Goal: Task Accomplishment & Management: Manage account settings

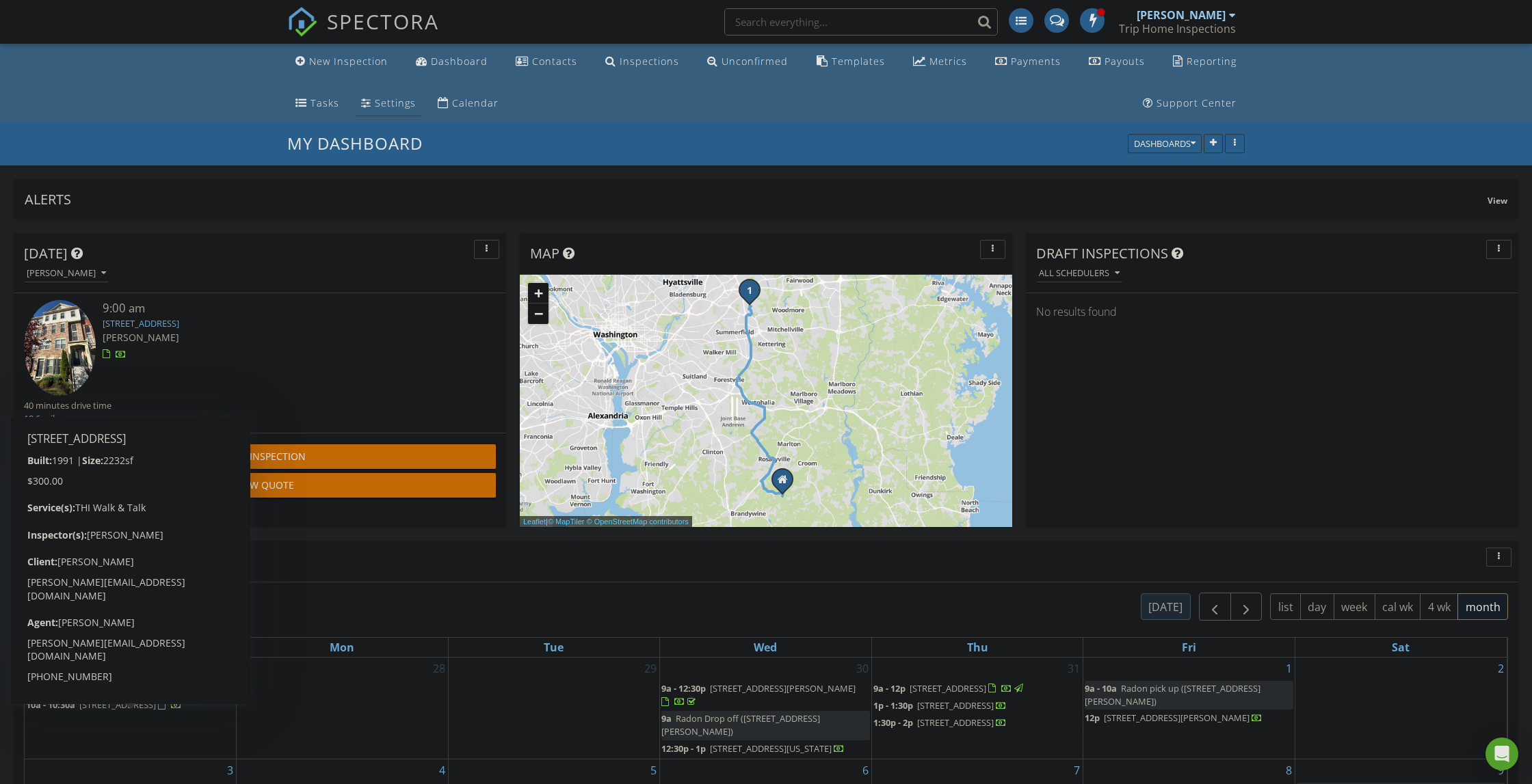
click at [375, 106] on div "Settings" at bounding box center [396, 103] width 41 height 13
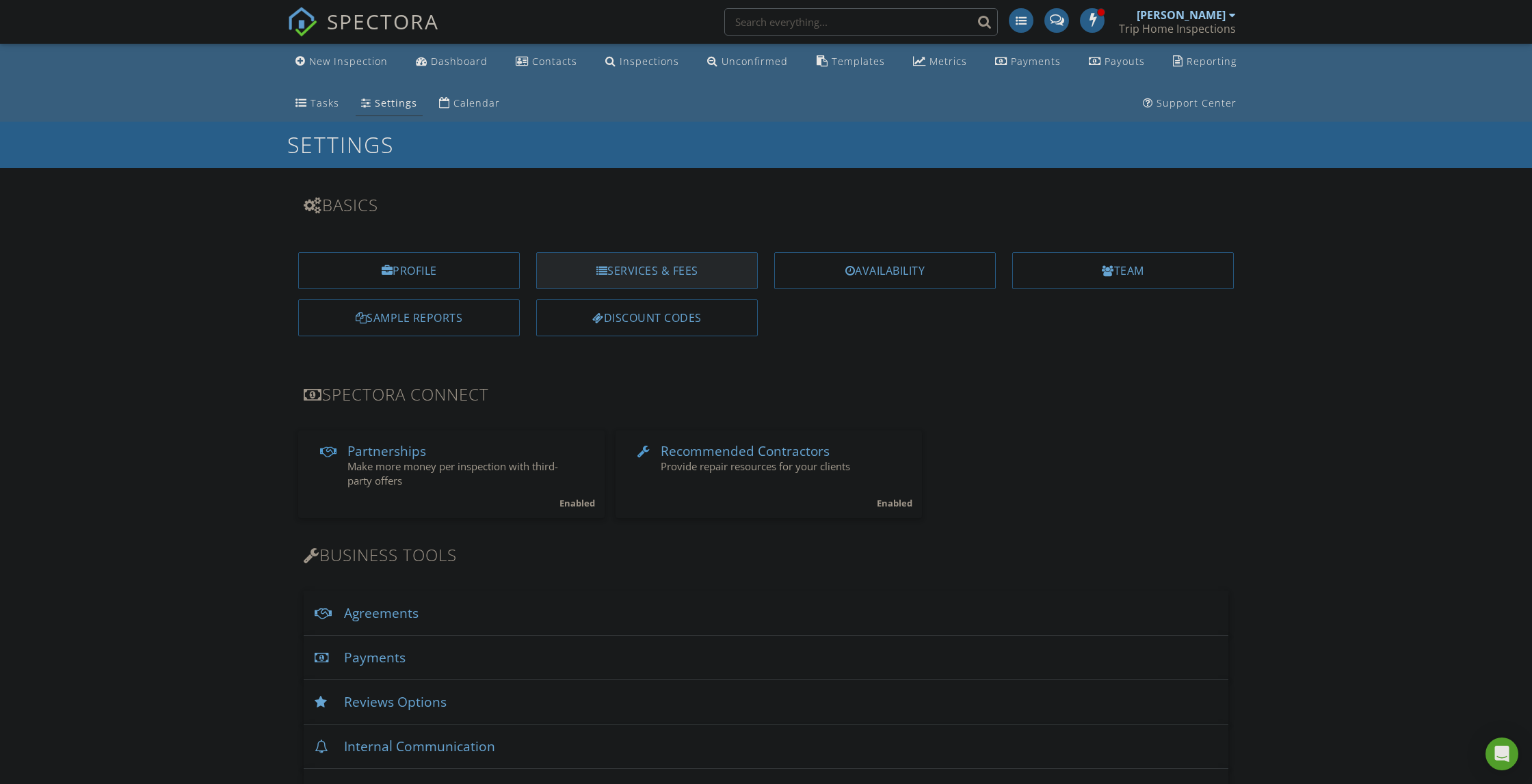
click at [664, 258] on div "Services & Fees" at bounding box center [647, 271] width 221 height 37
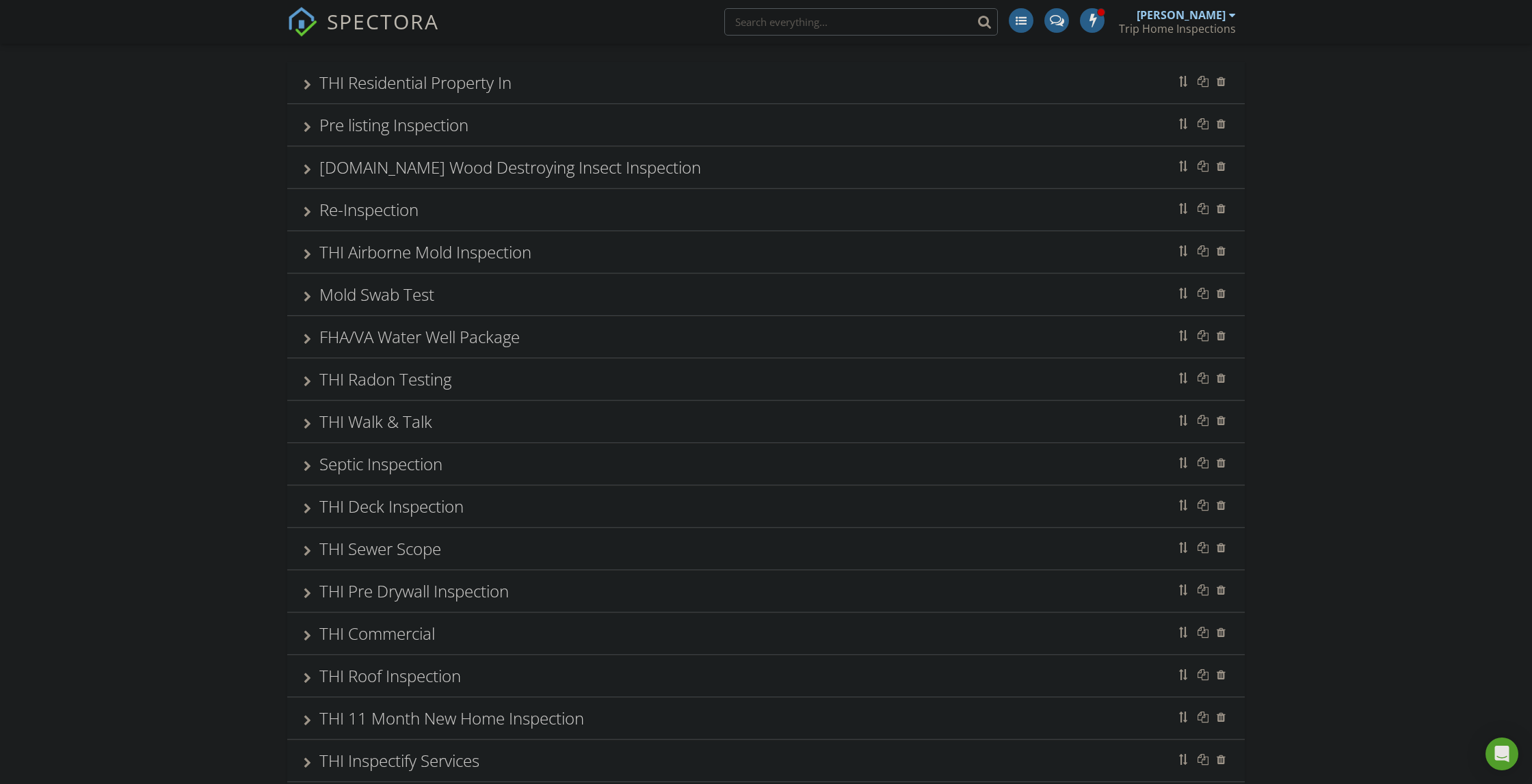
scroll to position [142, 0]
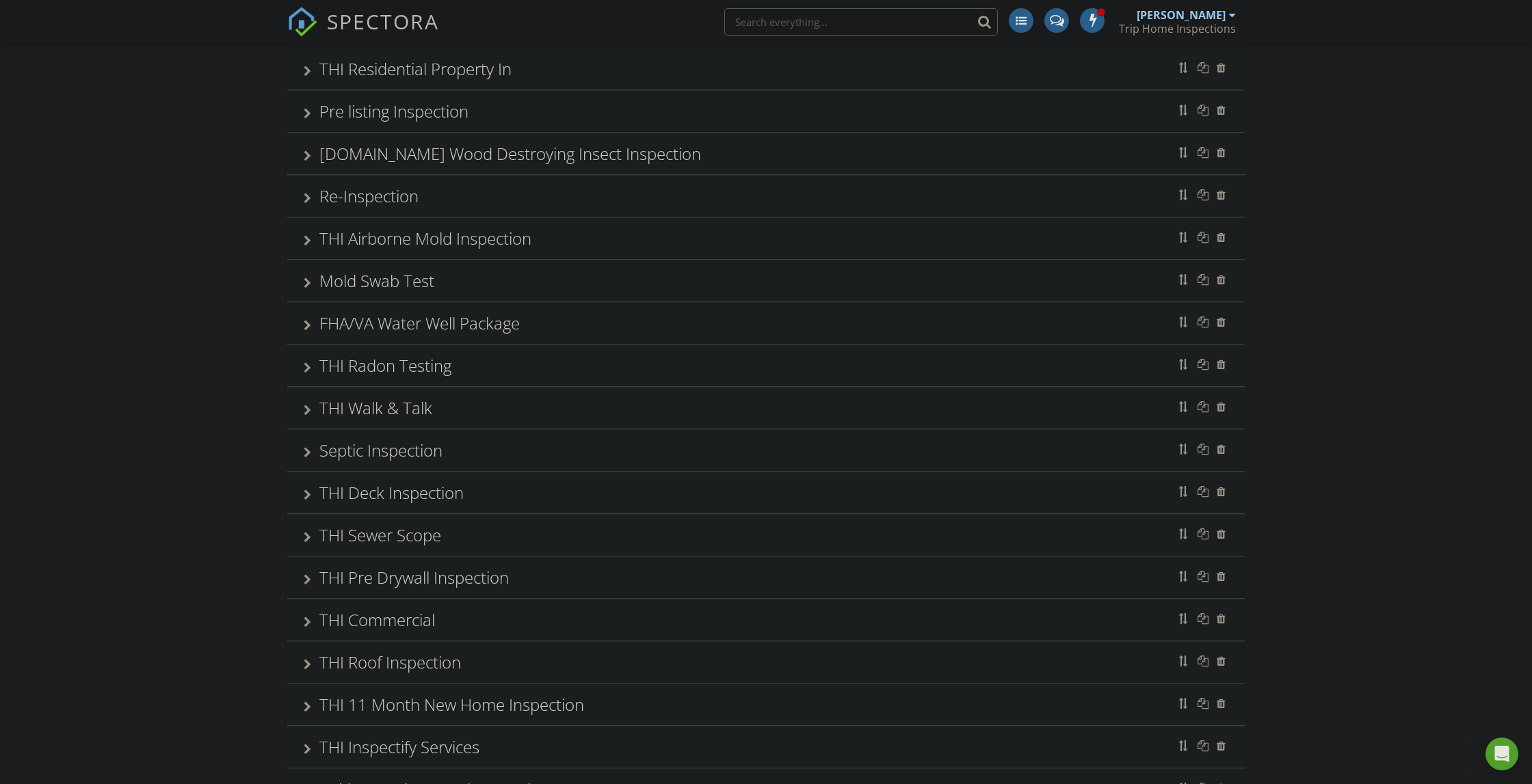
click at [309, 619] on div at bounding box center [308, 622] width 7 height 11
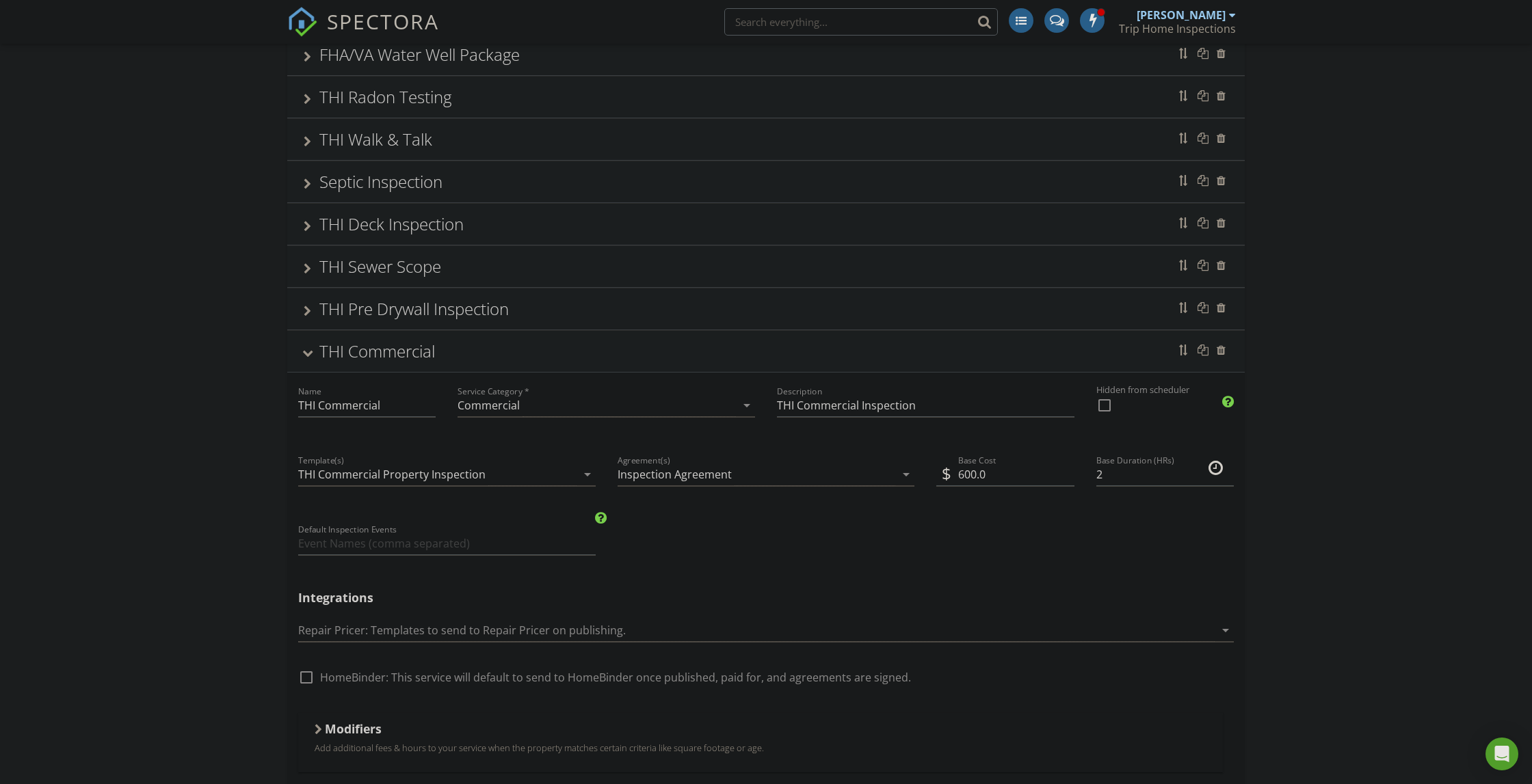
scroll to position [411, 0]
click at [305, 351] on div at bounding box center [308, 353] width 11 height 7
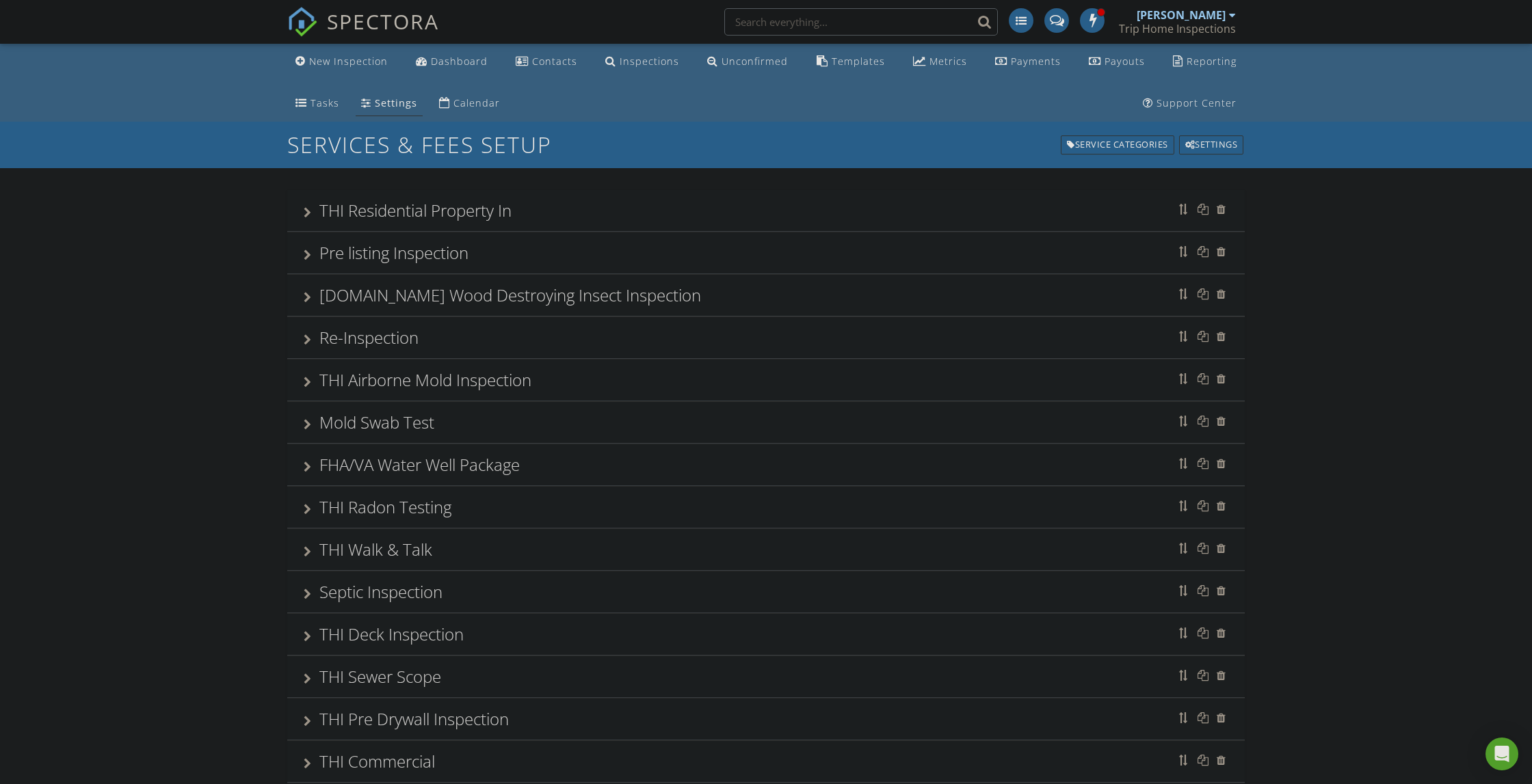
scroll to position [0, 0]
click at [444, 58] on div "Dashboard" at bounding box center [459, 61] width 57 height 13
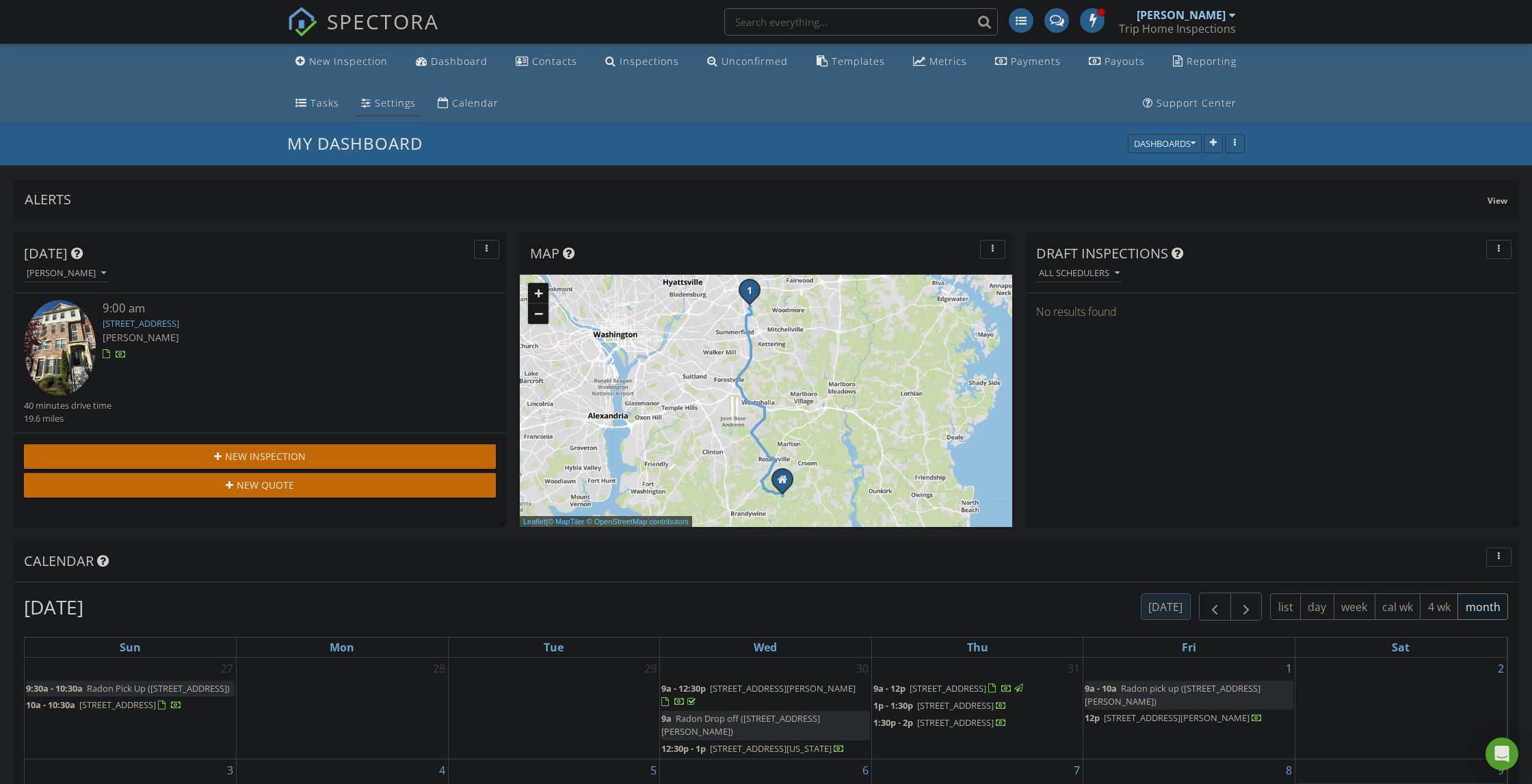
click at [375, 103] on div "Settings" at bounding box center [396, 103] width 41 height 13
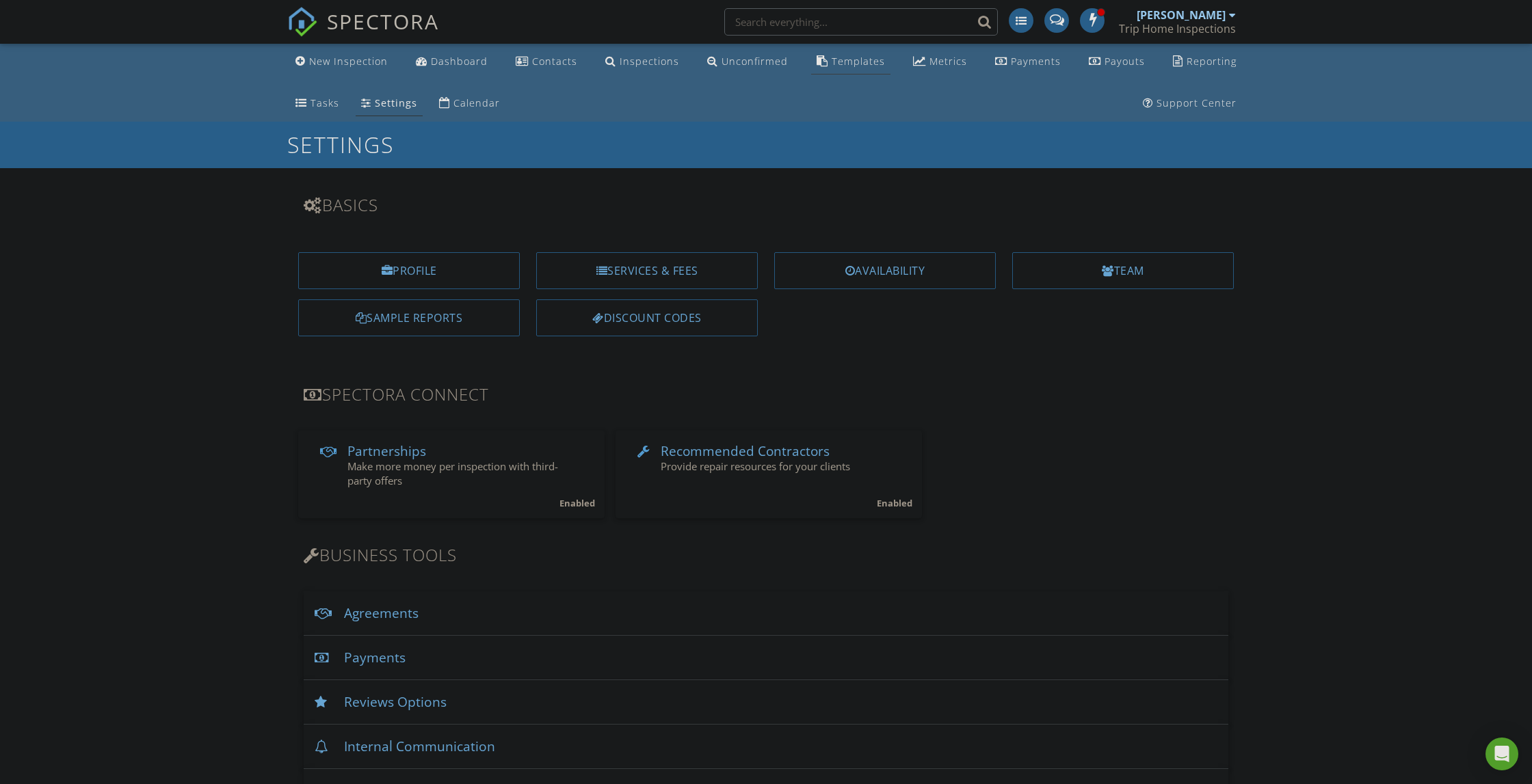
click at [832, 55] on div "Templates" at bounding box center [858, 61] width 53 height 13
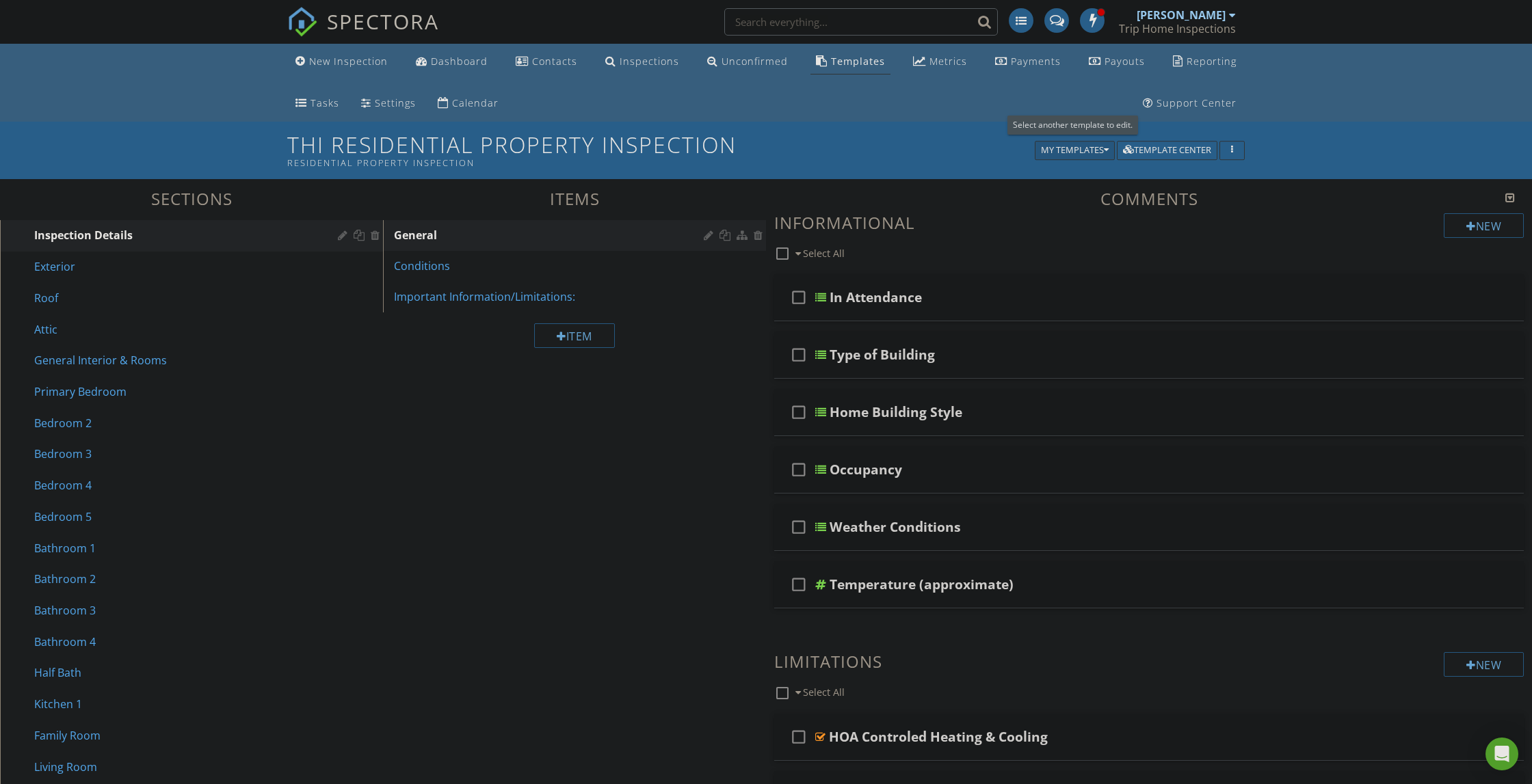
click at [1101, 150] on div "My Templates" at bounding box center [1075, 150] width 68 height 10
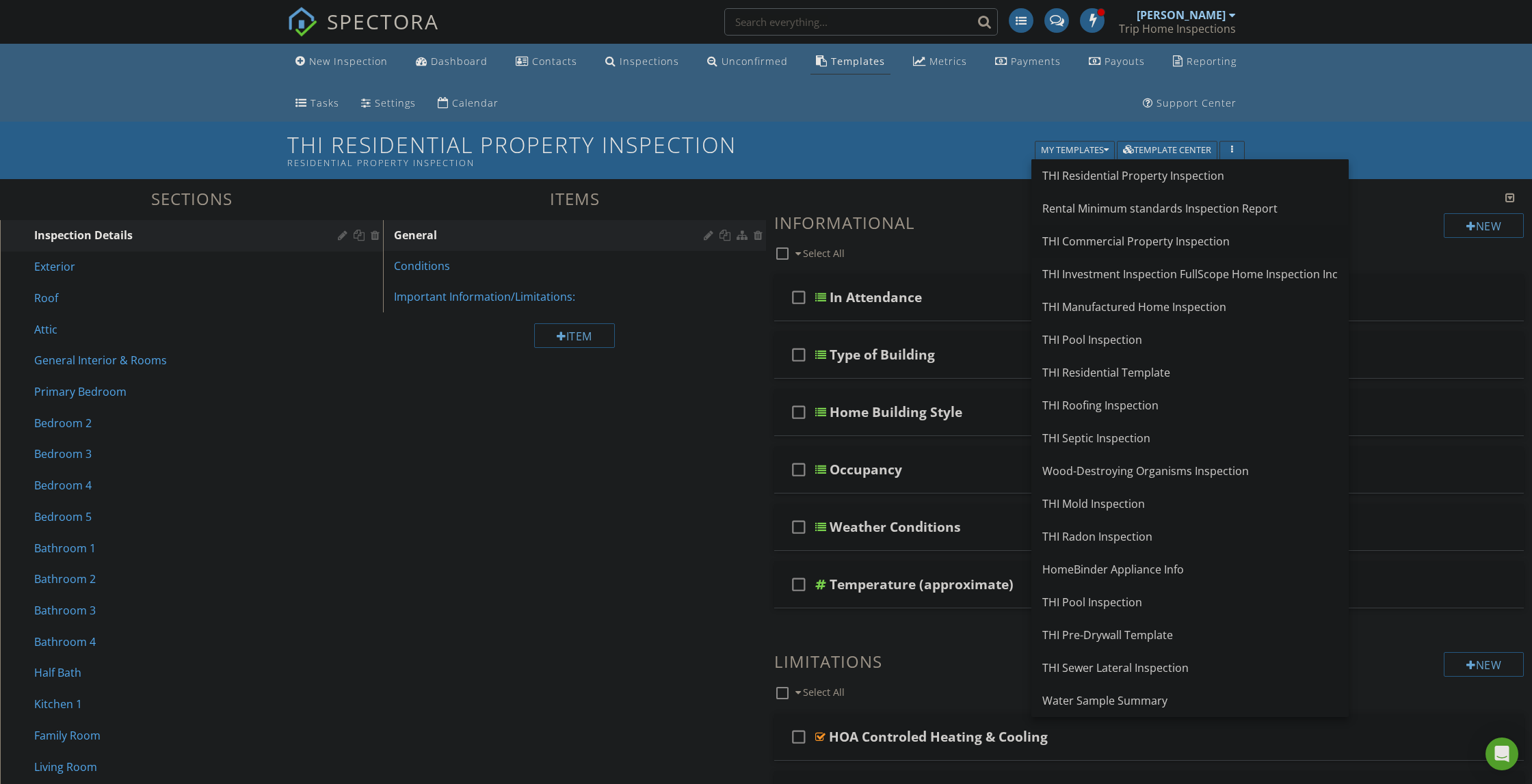
click at [1091, 240] on div "THI Commercial Property Inspection" at bounding box center [1190, 241] width 295 height 16
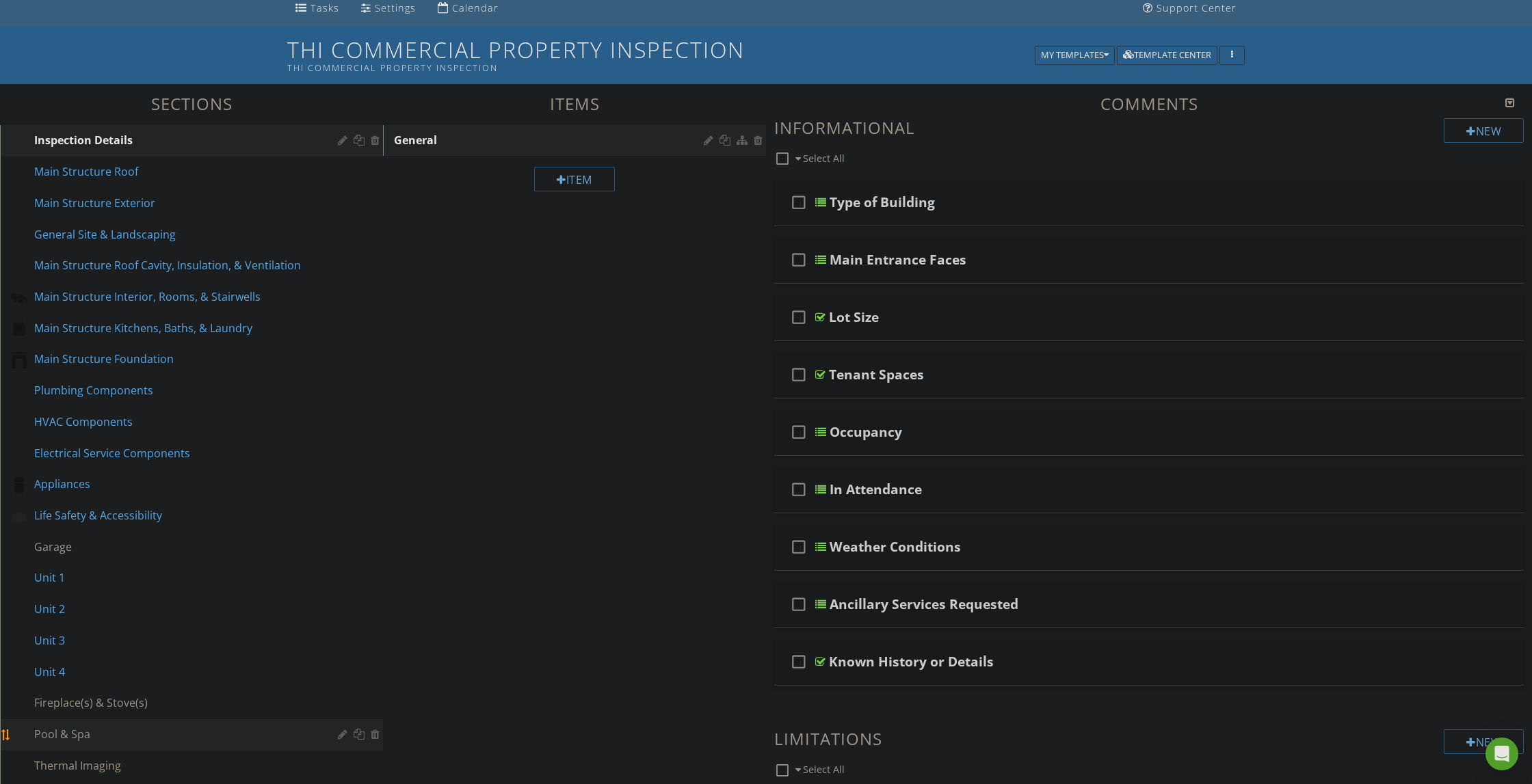
scroll to position [86, 0]
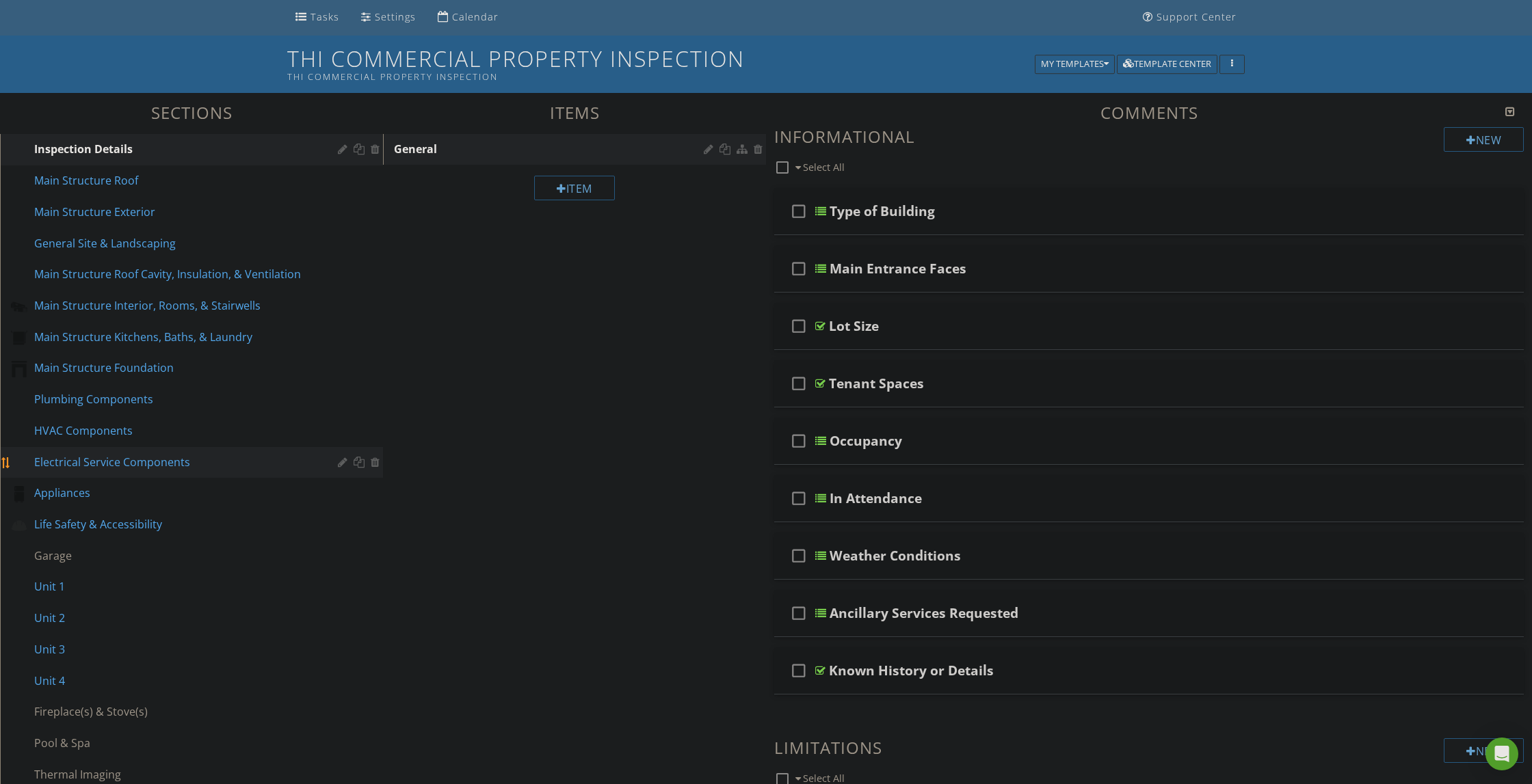
click at [165, 463] on div "Electrical Service Components" at bounding box center [176, 462] width 284 height 16
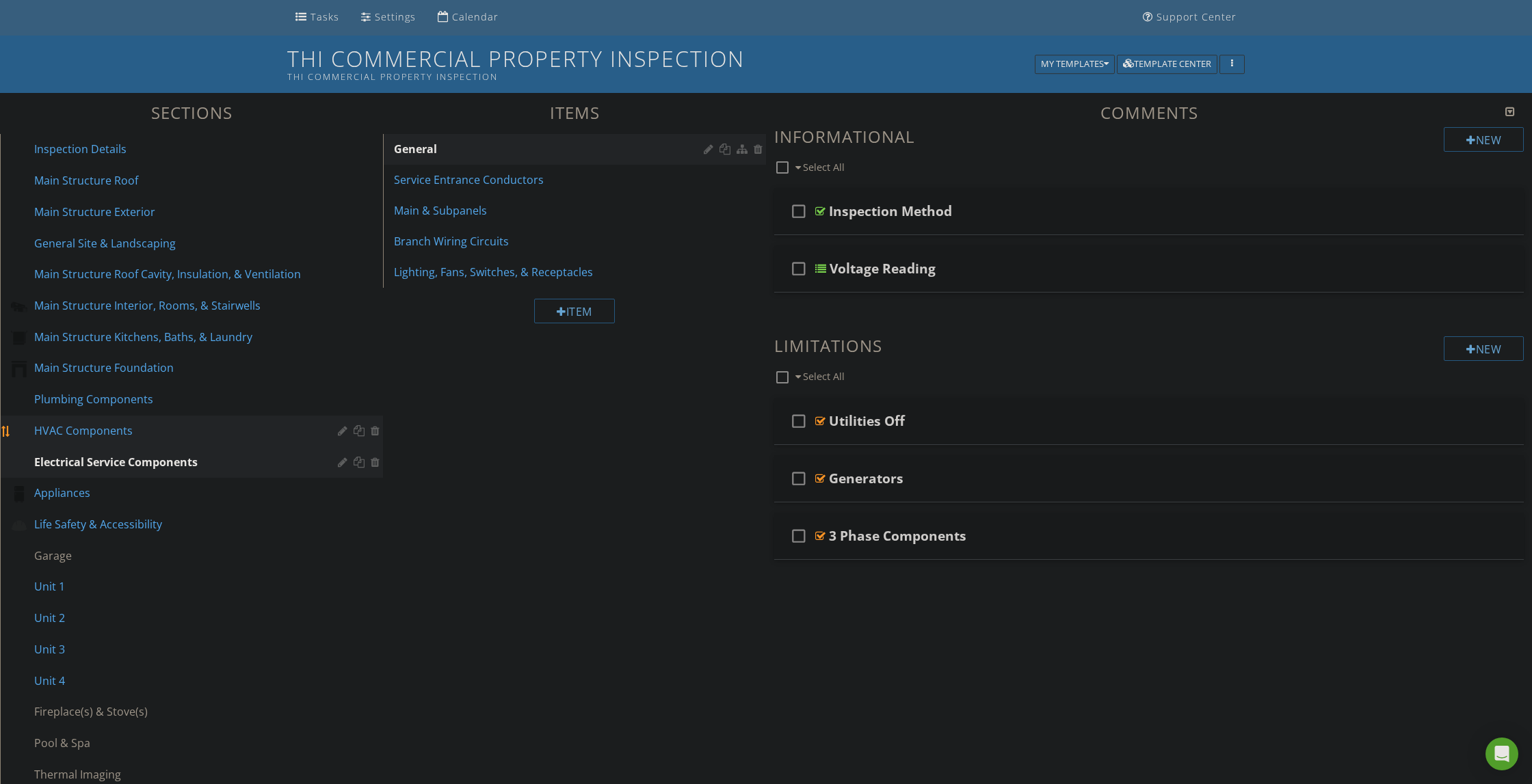
click at [123, 439] on div "HVAC Components" at bounding box center [201, 431] width 335 height 18
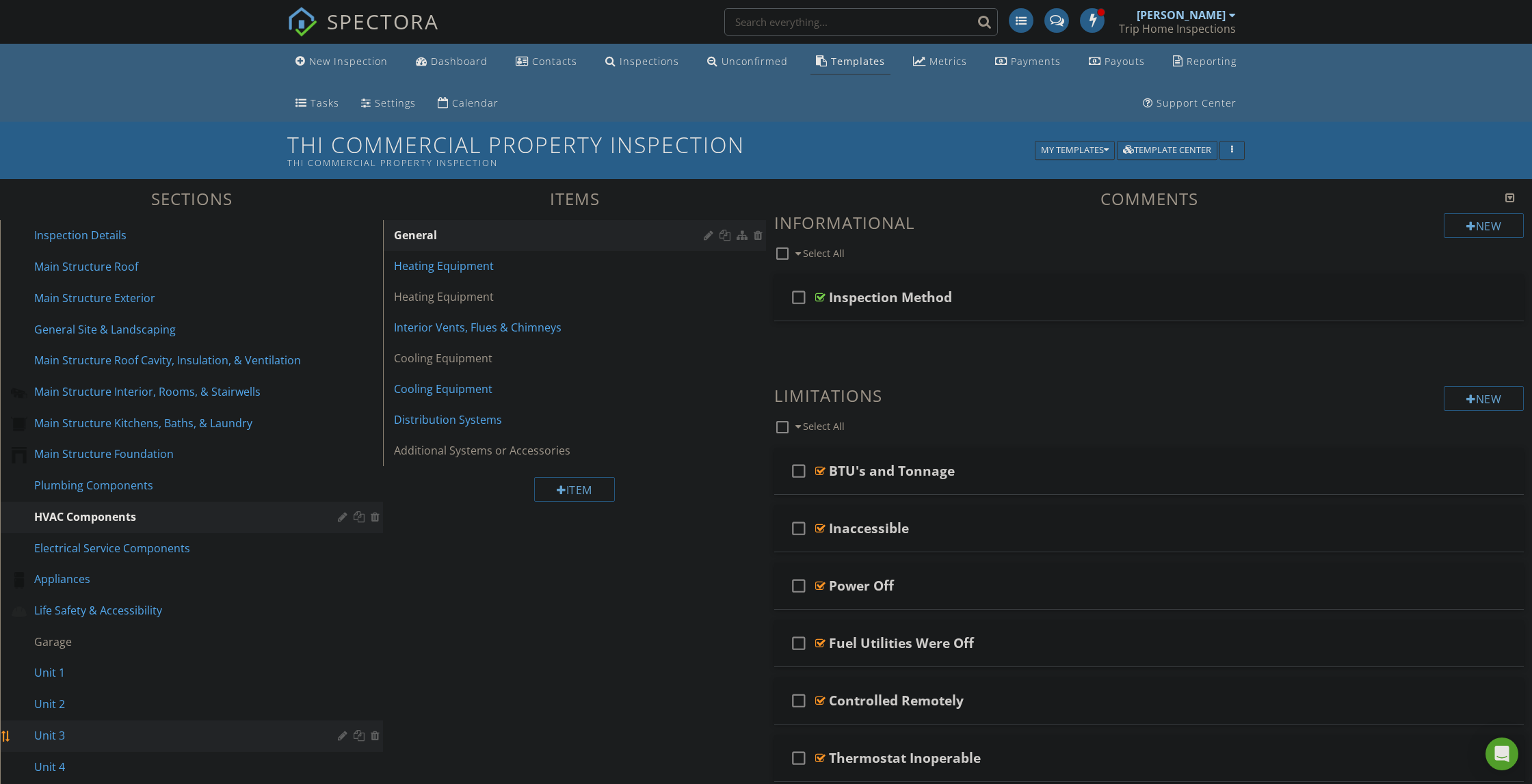
scroll to position [0, 0]
click at [451, 59] on div "Dashboard" at bounding box center [459, 61] width 57 height 13
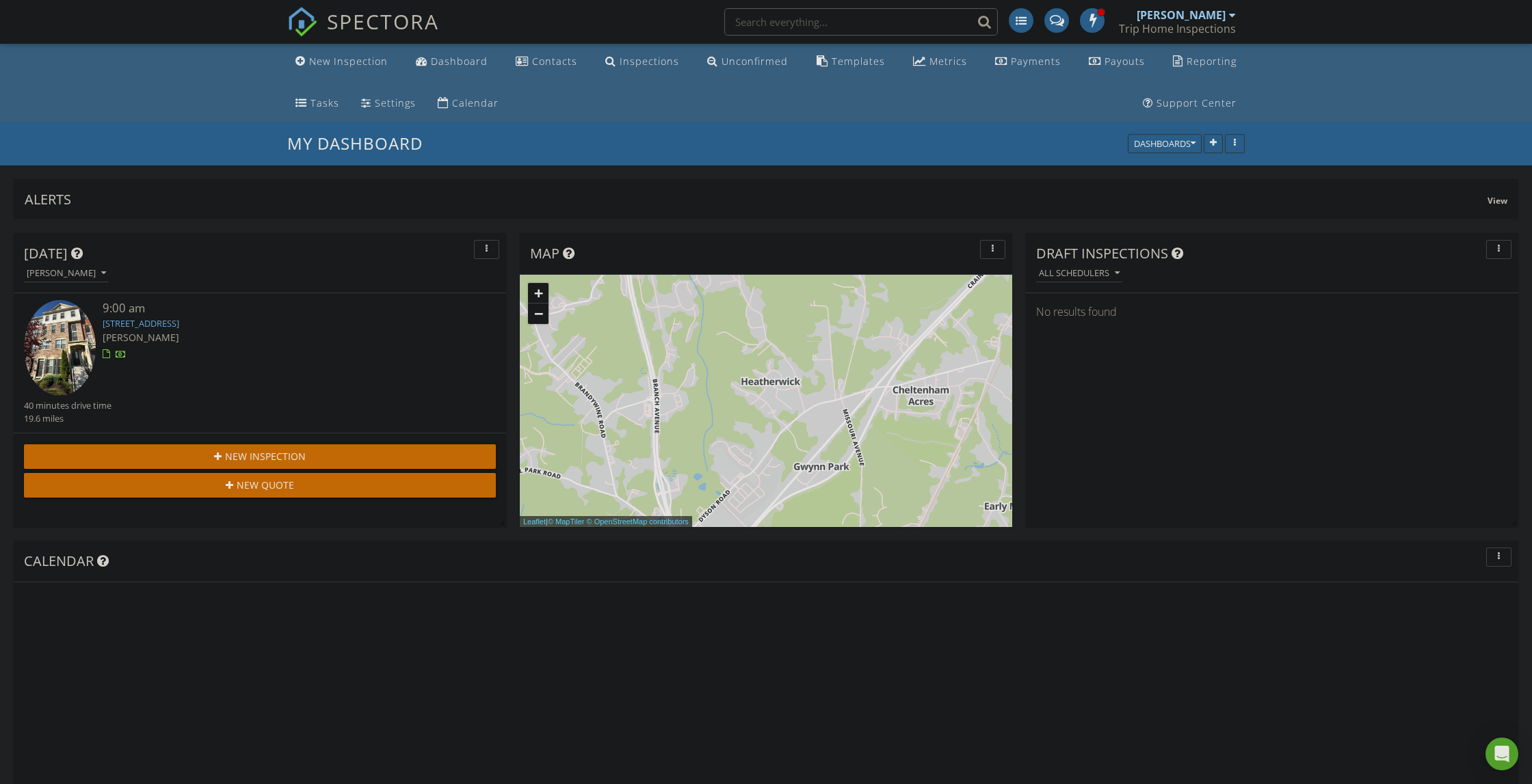
scroll to position [1758, 1533]
